Goal: Information Seeking & Learning: Learn about a topic

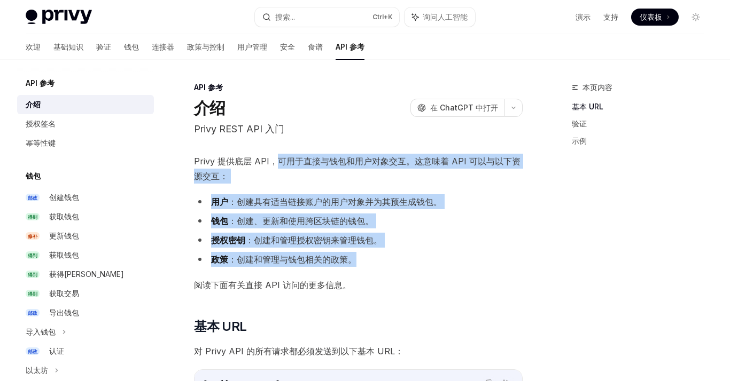
drag, startPoint x: 278, startPoint y: 161, endPoint x: 381, endPoint y: 265, distance: 146.9
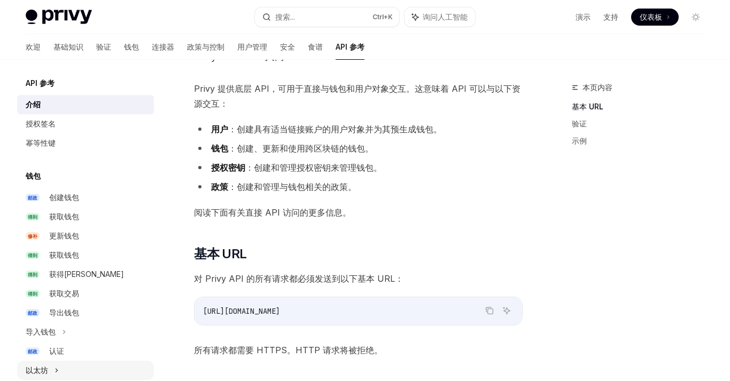
scroll to position [23, 0]
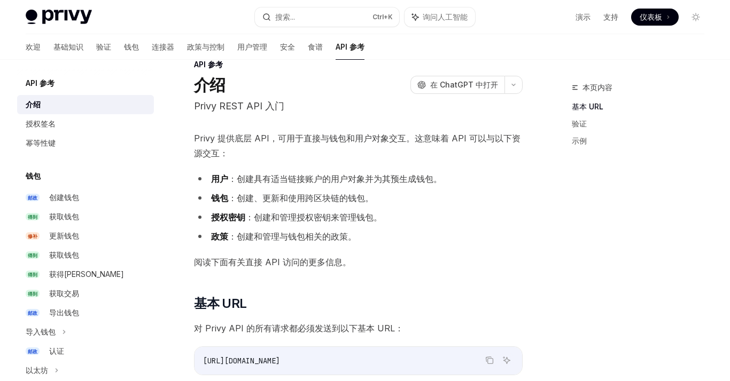
click at [679, 343] on div "本页内容 基本 URL 验证 示例" at bounding box center [631, 231] width 162 height 300
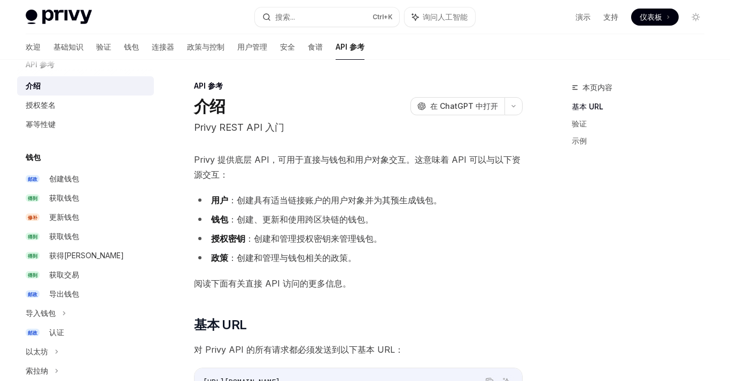
scroll to position [17, 0]
click at [673, 202] on div "本页内容 基本 URL 验证 示例" at bounding box center [631, 231] width 162 height 300
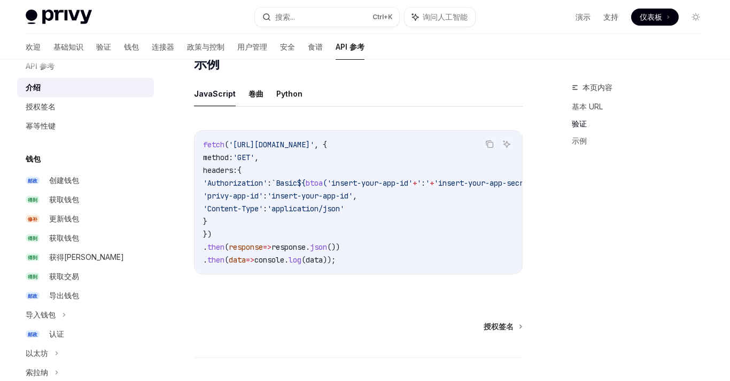
scroll to position [676, 0]
click at [268, 95] on ul "JavaScript 卷曲 Python" at bounding box center [358, 94] width 329 height 26
click at [278, 89] on font "Python" at bounding box center [289, 93] width 26 height 9
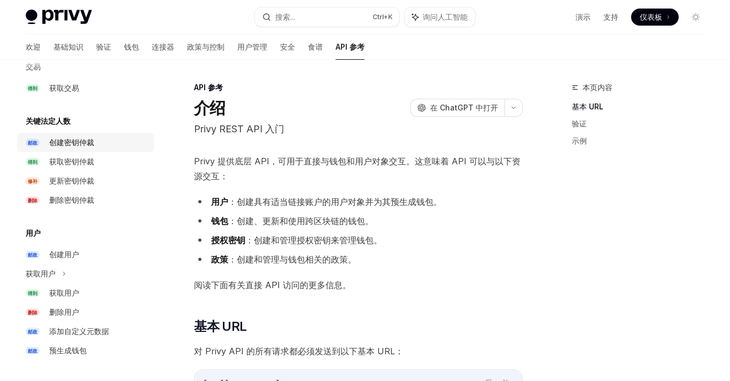
click at [88, 138] on font "创建密钥仲裁" at bounding box center [71, 142] width 45 height 9
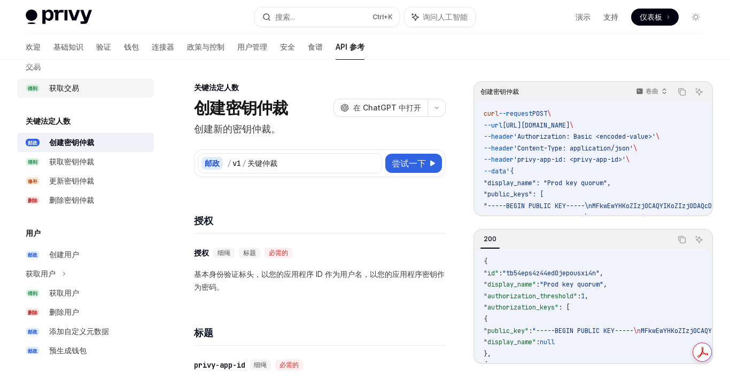
click at [56, 84] on font "获取交易" at bounding box center [64, 87] width 30 height 9
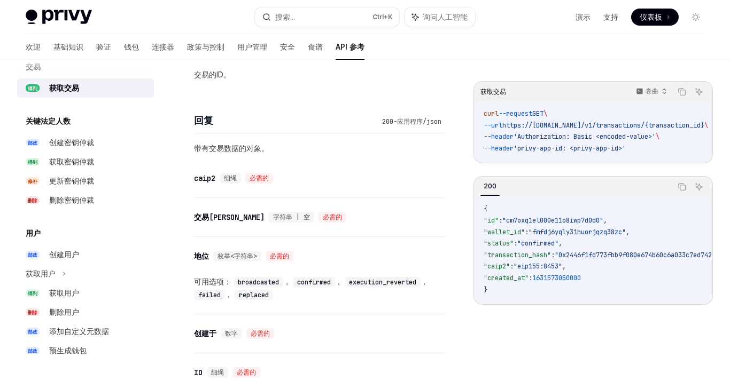
scroll to position [695, 0]
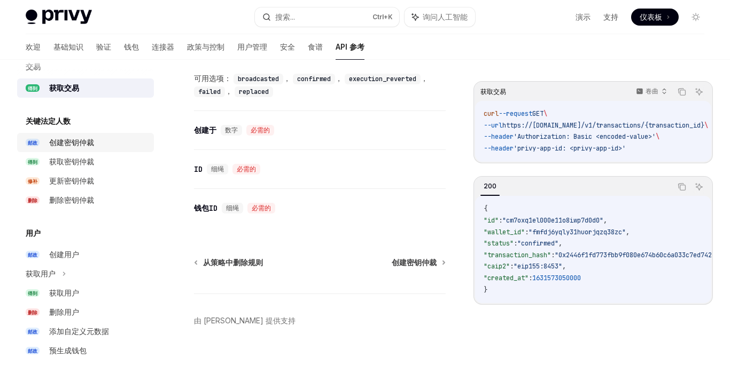
click at [88, 144] on font "创建密钥仲裁" at bounding box center [71, 142] width 45 height 9
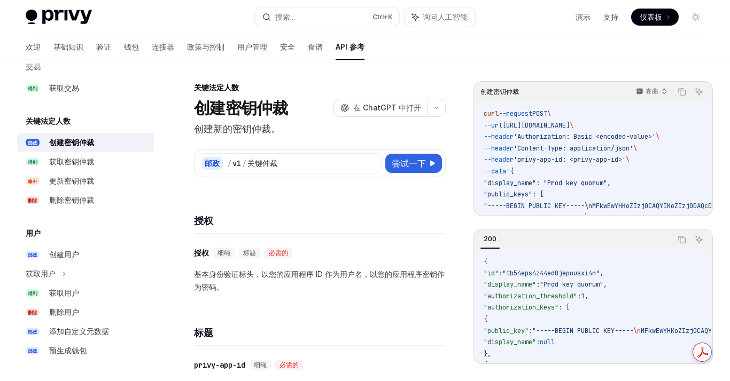
click at [388, 341] on div "标题" at bounding box center [320, 327] width 252 height 40
click at [85, 294] on div "获取用户" at bounding box center [98, 293] width 98 height 13
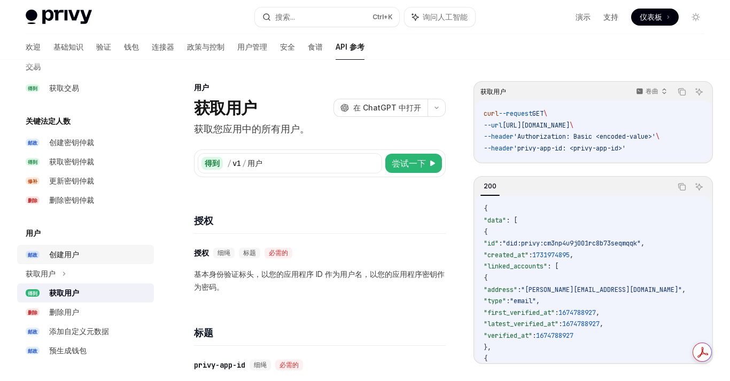
click at [76, 254] on font "创建用户" at bounding box center [64, 254] width 30 height 9
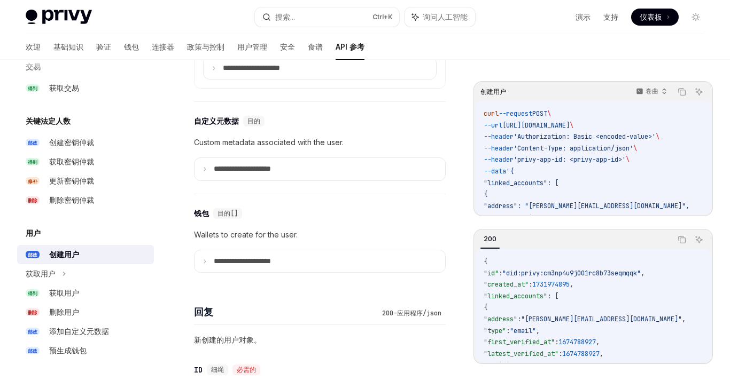
scroll to position [190, 0]
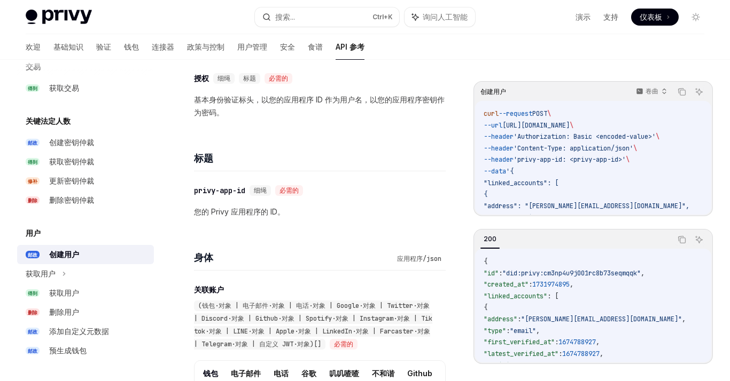
click at [54, 18] on img at bounding box center [59, 17] width 66 height 15
type textarea "*"
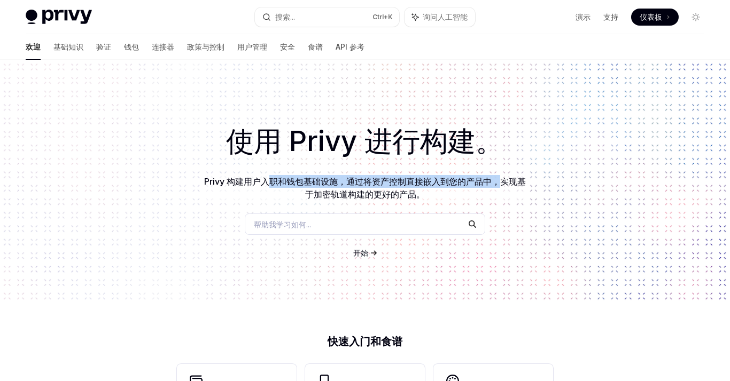
drag, startPoint x: 268, startPoint y: 178, endPoint x: 510, endPoint y: 175, distance: 241.5
click at [510, 175] on p "Privy 构建用户入职和钱包基础设施，通过将资产控制直接嵌入到您的产品中，实现基于加密轨道构建的更好的产品。" at bounding box center [364, 188] width 325 height 26
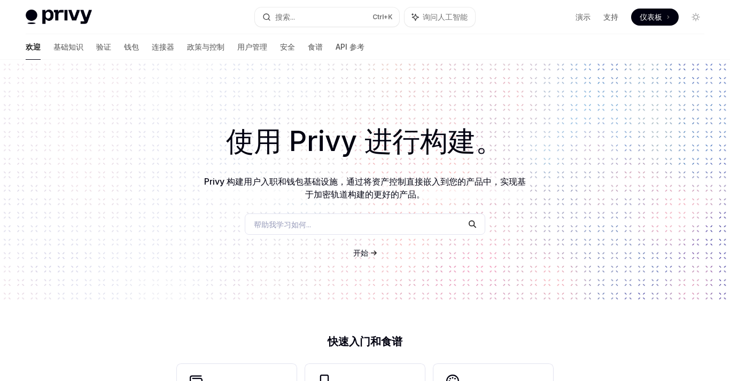
click at [519, 177] on font "Privy 构建用户入职和钱包基础设施，通过将资产控制直接嵌入到您的产品中，实现基于加密轨道构建的更好的产品。" at bounding box center [365, 188] width 322 height 24
drag, startPoint x: 532, startPoint y: 178, endPoint x: 412, endPoint y: 181, distance: 120.2
click at [412, 181] on div "使用 Privy 进行构建。 Privy 构建用户入职和钱包基础设施，通过将资产控制直接嵌入到您的产品中，实现基于加密轨道构建的更好的产品。 帮助我学习如何.…" at bounding box center [365, 182] width 730 height 244
click at [428, 192] on p "Privy 构建用户入职和钱包基础设施，通过将资产控制直接嵌入到您的产品中，实现基于加密轨道构建的更好的产品。" at bounding box center [364, 188] width 325 height 26
drag, startPoint x: 421, startPoint y: 197, endPoint x: 378, endPoint y: 196, distance: 43.8
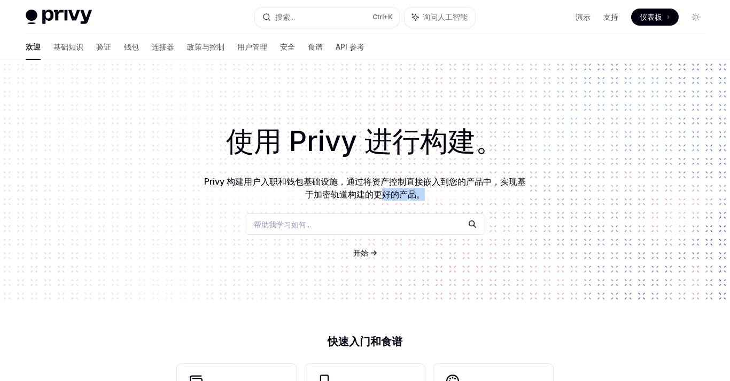
click at [378, 196] on font "Privy 构建用户入职和钱包基础设施，通过将资产控制直接嵌入到您的产品中，实现基于加密轨道构建的更好的产品。" at bounding box center [365, 188] width 322 height 24
click at [463, 196] on p "Privy 构建用户入职和钱包基础设施，通过将资产控制直接嵌入到您的产品中，实现基于加密轨道构建的更好的产品。" at bounding box center [364, 188] width 325 height 26
